Goal: Task Accomplishment & Management: Manage account settings

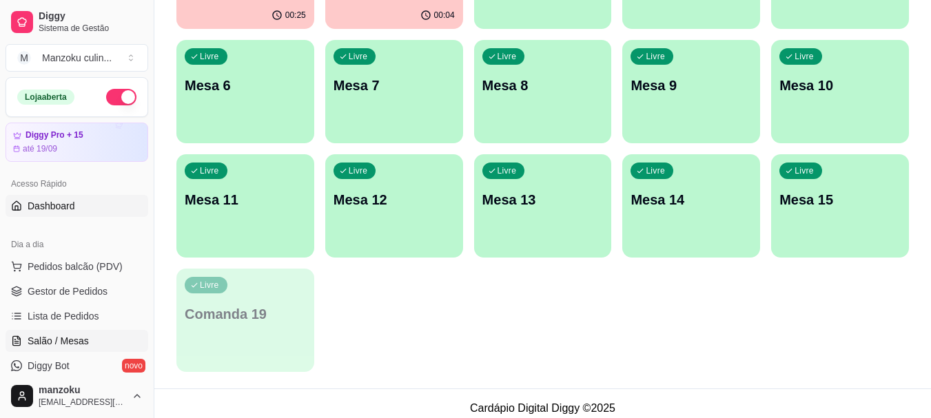
scroll to position [69, 0]
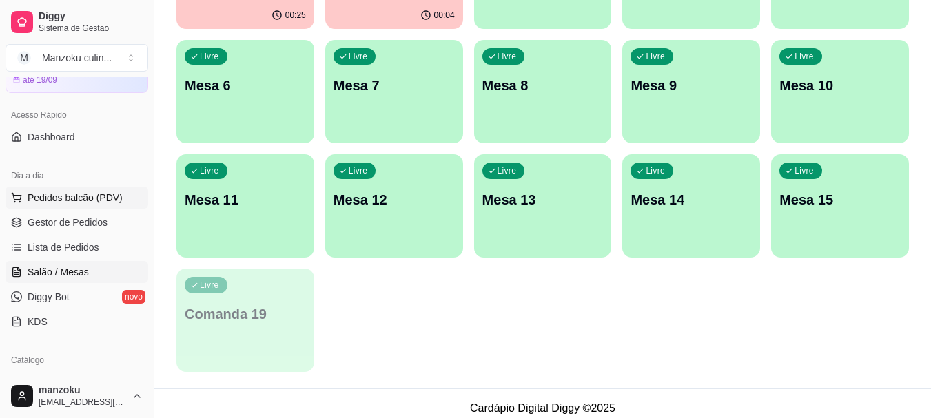
click at [80, 203] on button "Pedidos balcão (PDV)" at bounding box center [77, 198] width 143 height 22
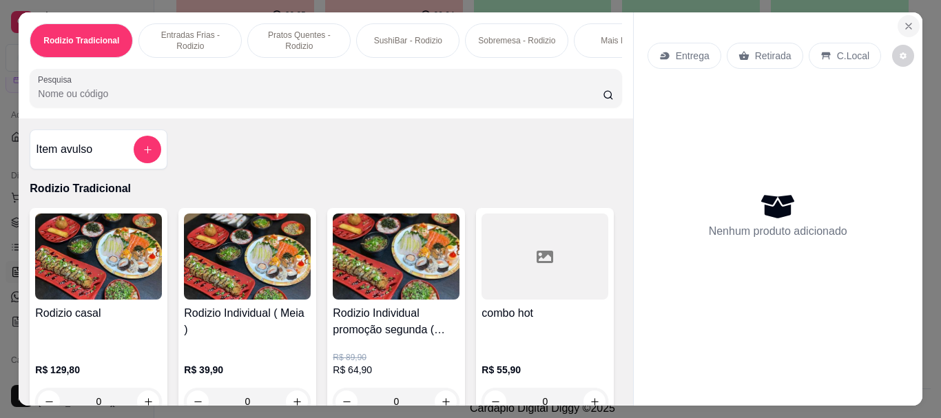
click at [903, 22] on icon "Close" at bounding box center [908, 26] width 11 height 11
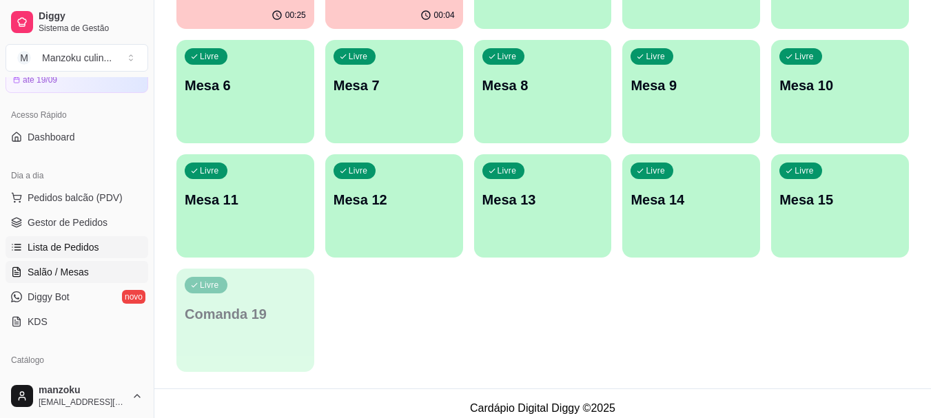
click at [56, 249] on span "Lista de Pedidos" at bounding box center [64, 247] width 72 height 14
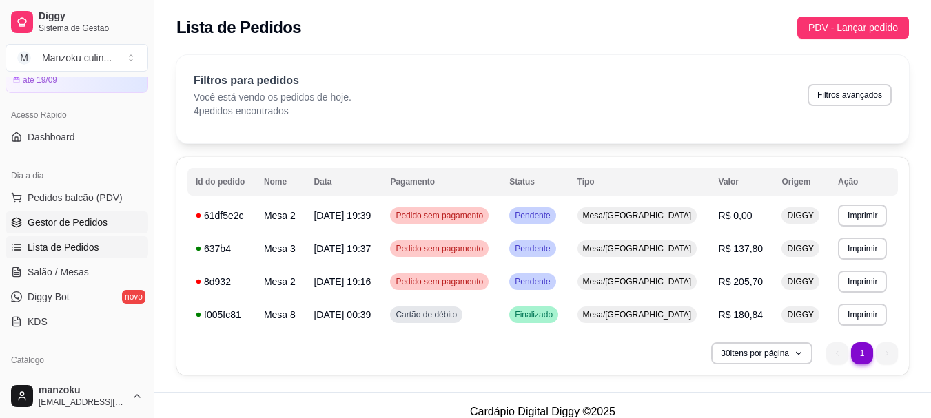
click at [56, 220] on span "Gestor de Pedidos" at bounding box center [68, 223] width 80 height 14
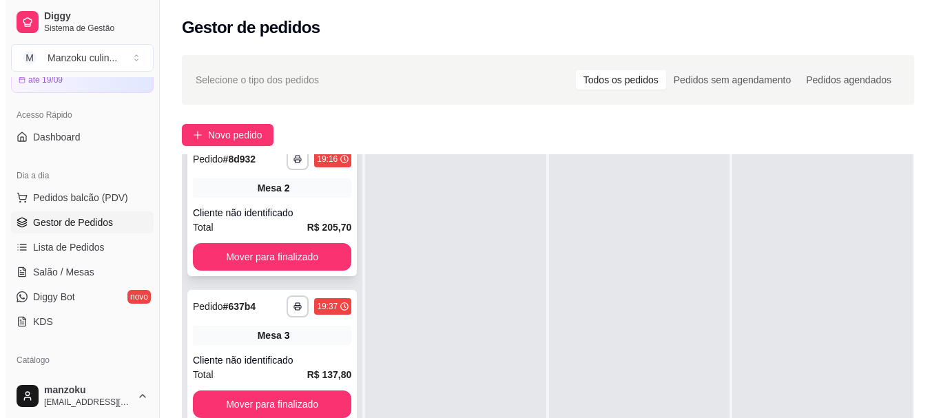
scroll to position [38, 0]
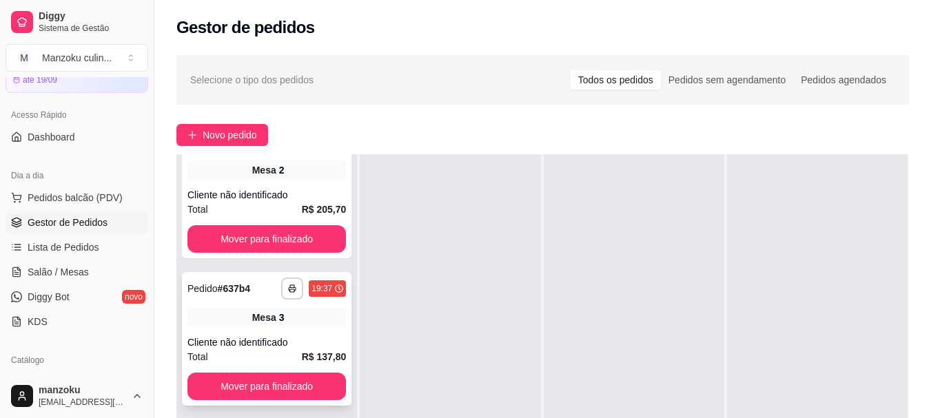
click at [238, 302] on div "**********" at bounding box center [266, 339] width 169 height 134
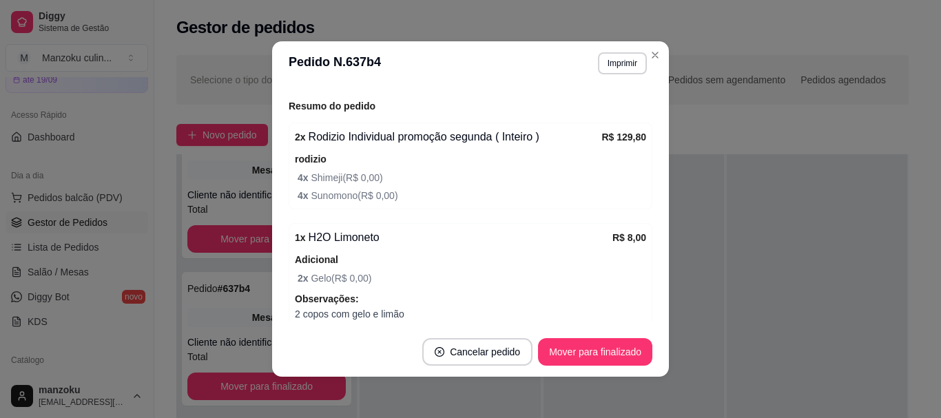
scroll to position [227, 0]
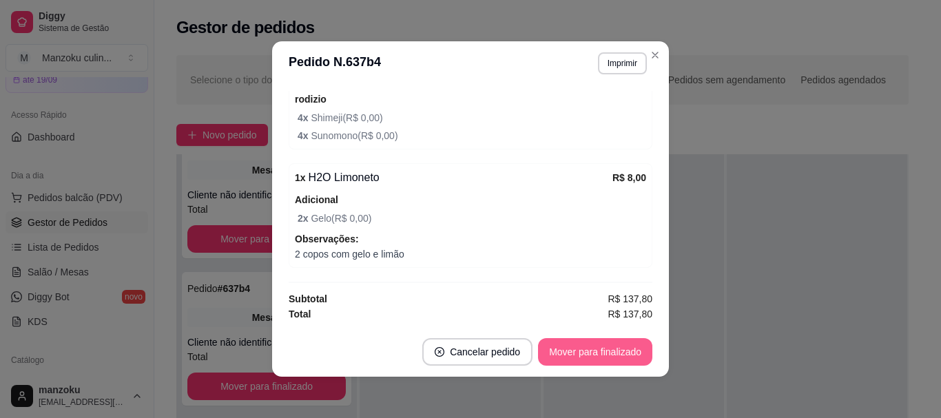
click at [559, 356] on button "Mover para finalizado" at bounding box center [595, 352] width 114 height 28
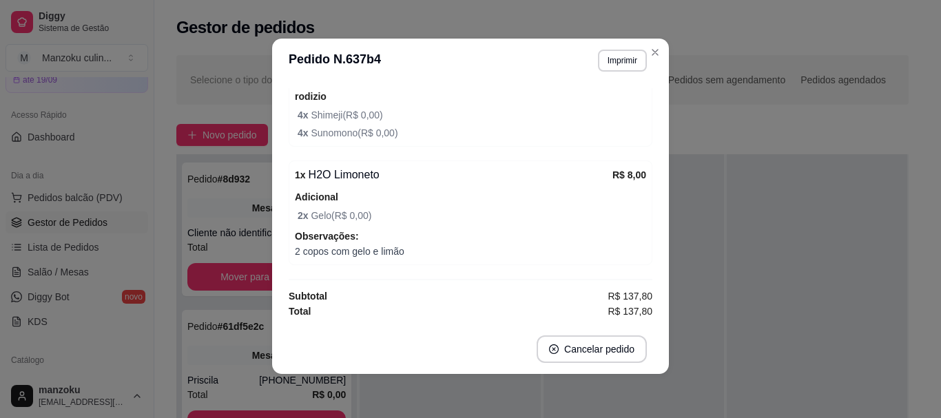
scroll to position [0, 0]
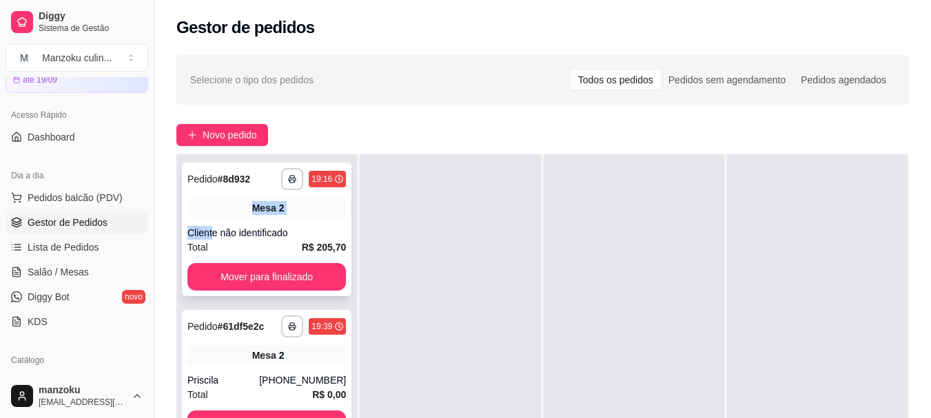
drag, startPoint x: 210, startPoint y: 211, endPoint x: 215, endPoint y: 224, distance: 13.3
click at [215, 224] on div "**********" at bounding box center [266, 230] width 169 height 134
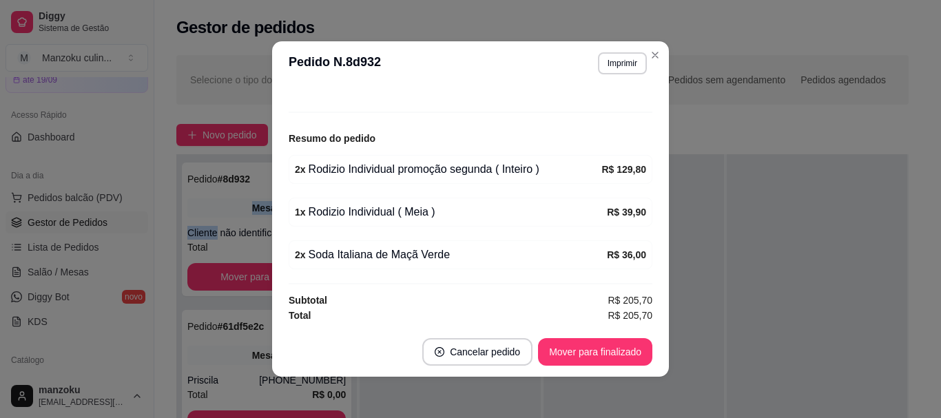
scroll to position [136, 0]
click at [587, 355] on button "Mover para finalizado" at bounding box center [595, 352] width 111 height 27
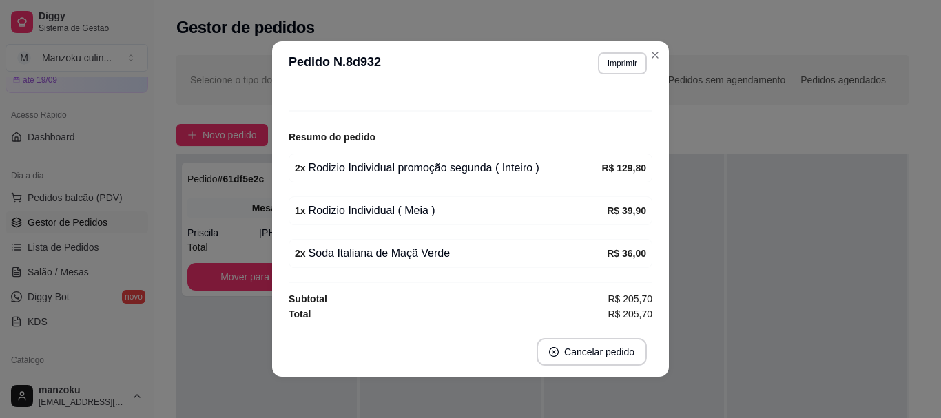
scroll to position [91, 0]
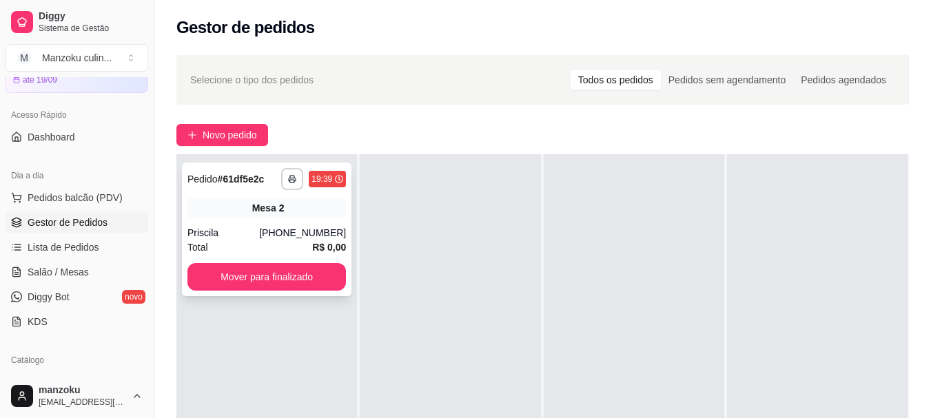
click at [324, 229] on div "[PHONE_NUMBER]" at bounding box center [302, 233] width 87 height 14
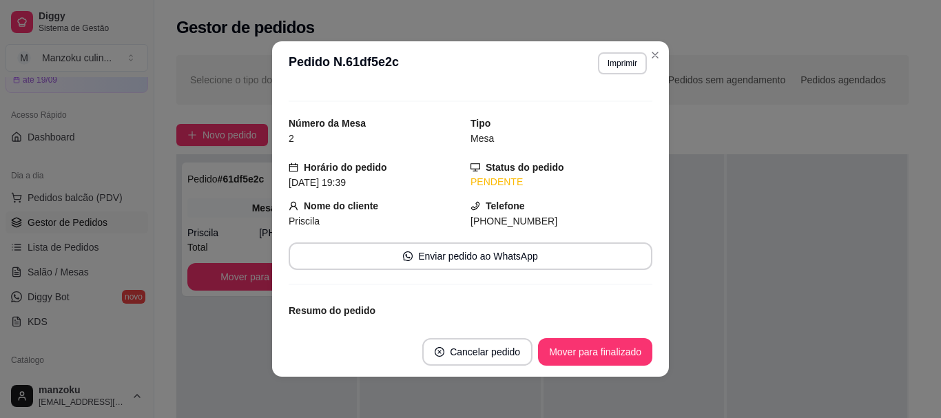
scroll to position [0, 0]
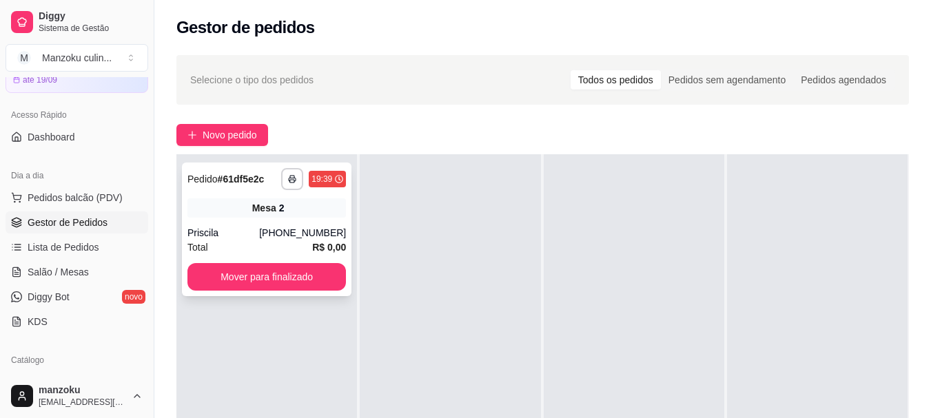
click at [330, 211] on div "Mesa 2" at bounding box center [266, 207] width 158 height 19
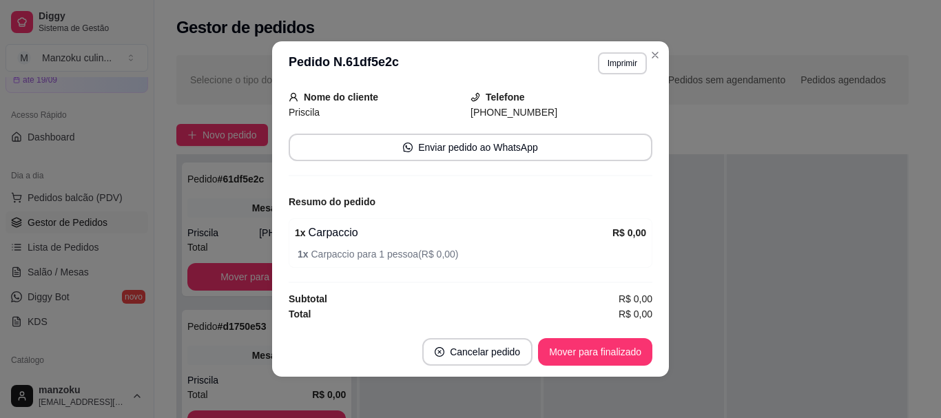
scroll to position [3, 0]
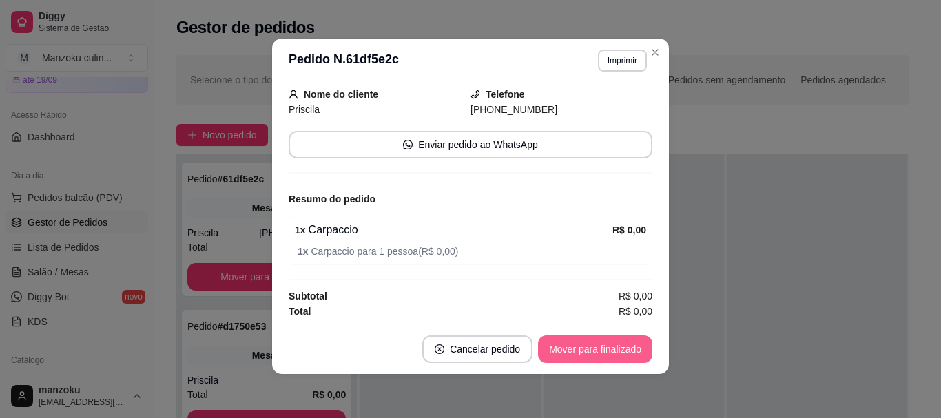
click at [557, 350] on button "Mover para finalizado" at bounding box center [595, 349] width 114 height 28
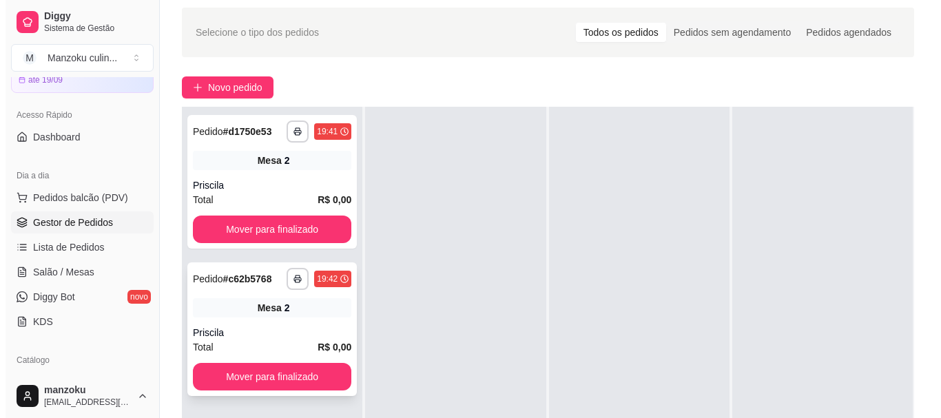
scroll to position [69, 0]
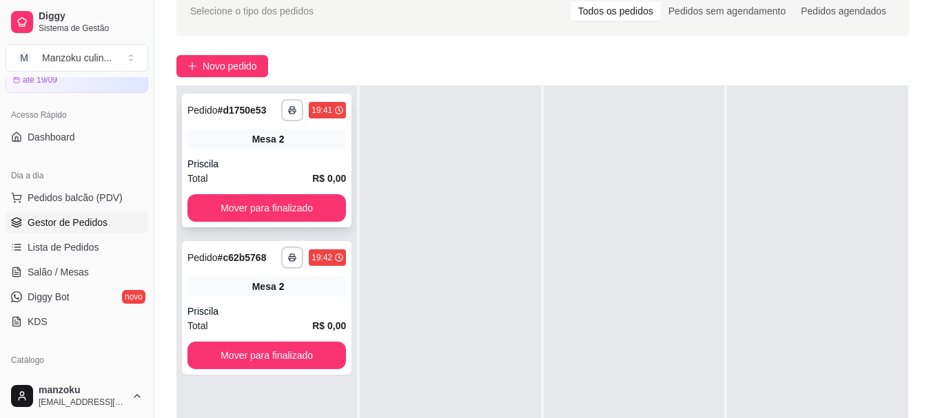
click at [289, 156] on div "**********" at bounding box center [266, 161] width 169 height 134
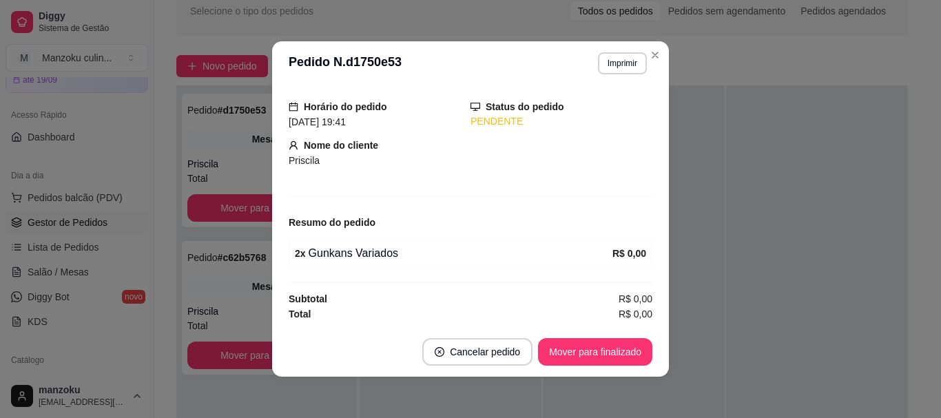
scroll to position [3, 0]
